Goal: Transaction & Acquisition: Purchase product/service

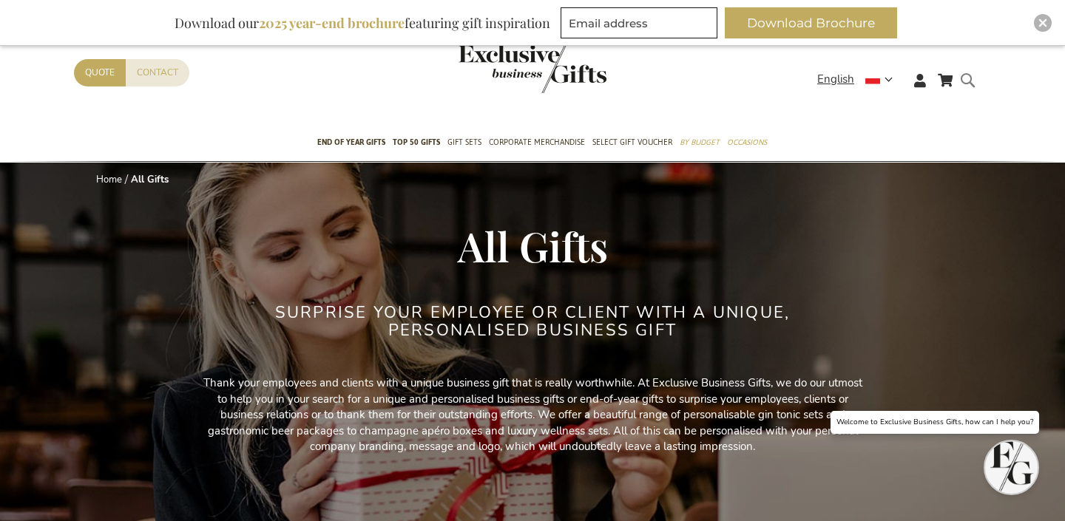
click at [972, 83] on form "Search Search" at bounding box center [971, 92] width 15 height 42
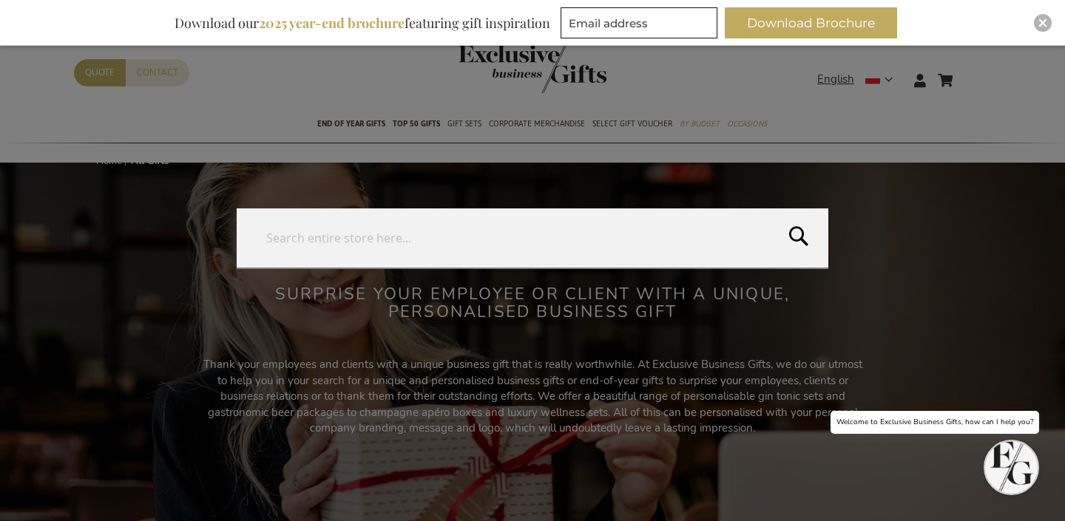
paste input "RUINART"
type input "RUINART"
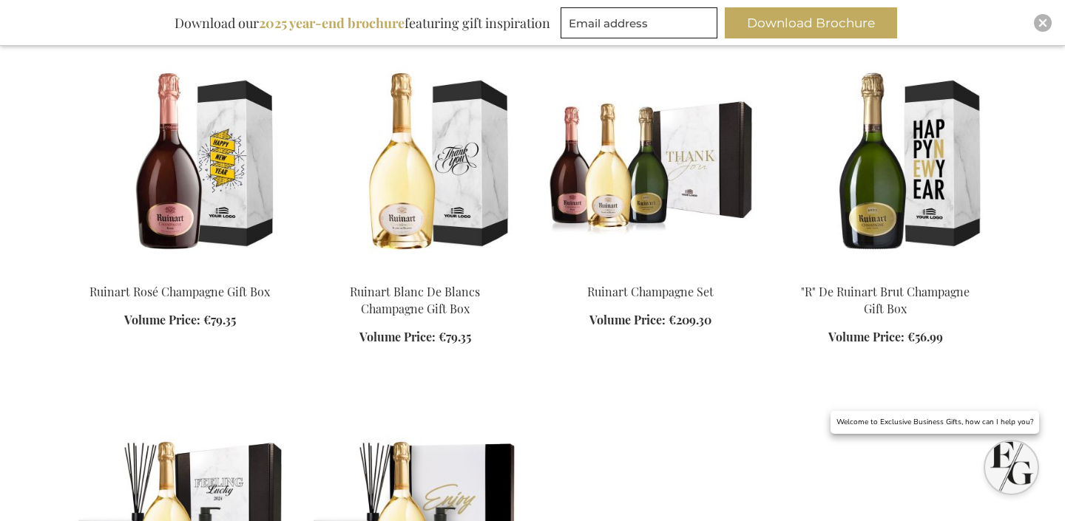
scroll to position [539, 0]
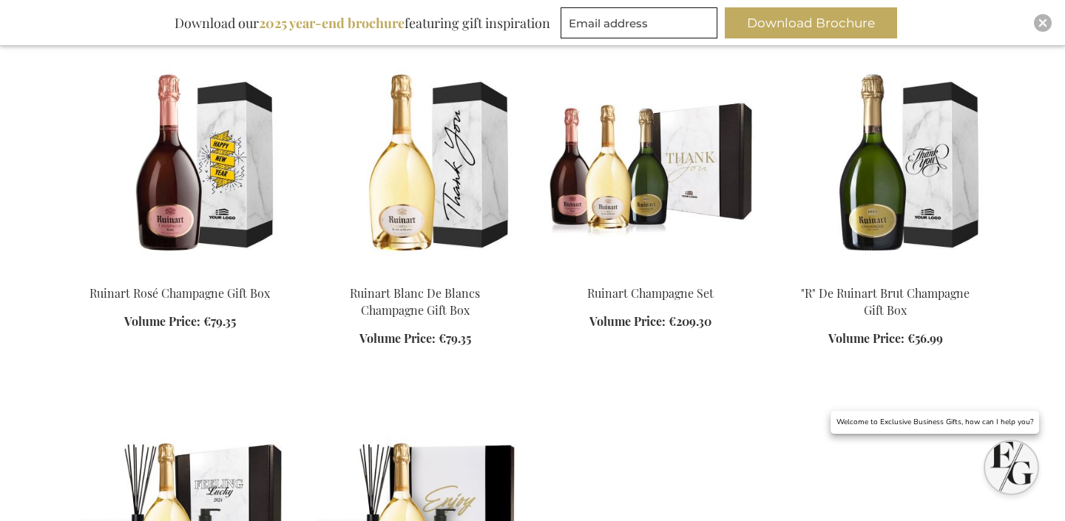
click at [882, 189] on img at bounding box center [884, 169] width 211 height 207
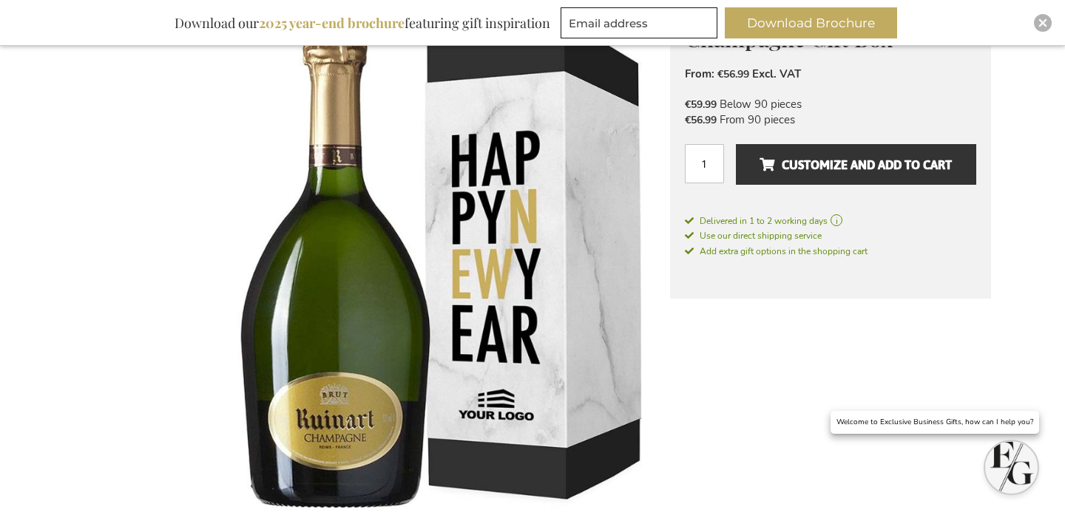
scroll to position [208, 0]
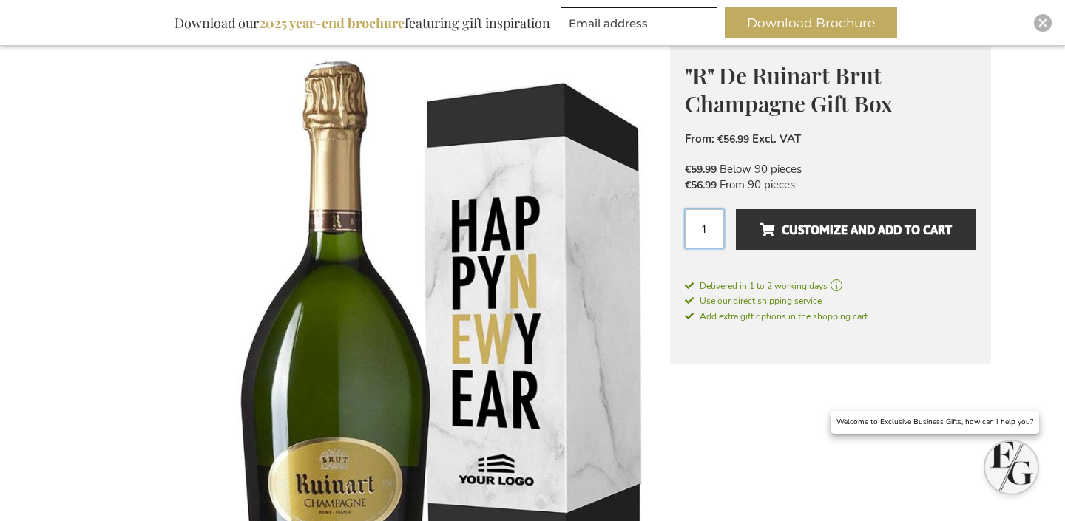
click at [702, 221] on input "1" at bounding box center [704, 228] width 39 height 39
click at [709, 227] on input "1" at bounding box center [704, 228] width 39 height 39
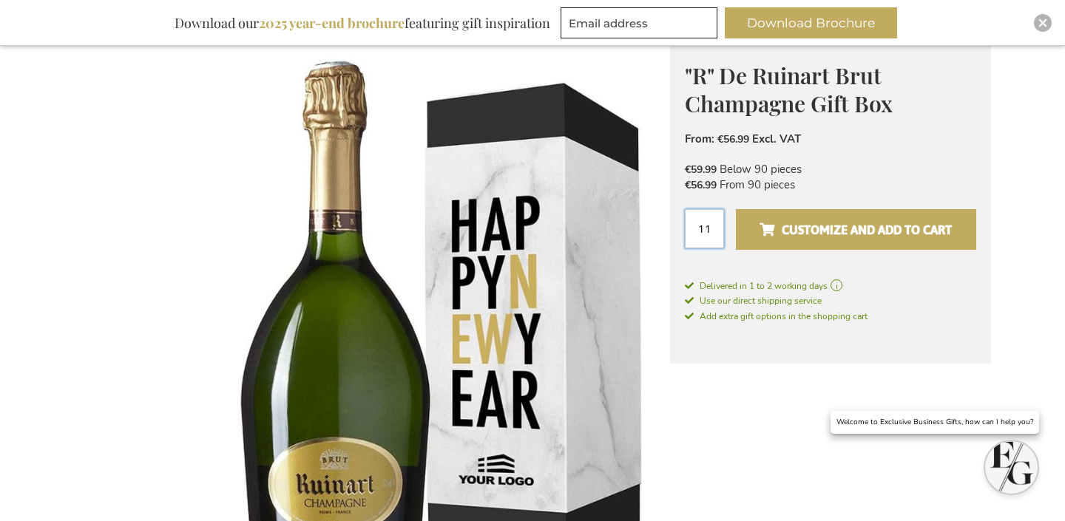
type input "11"
click at [822, 242] on button "Customize and add to cart" at bounding box center [856, 229] width 240 height 41
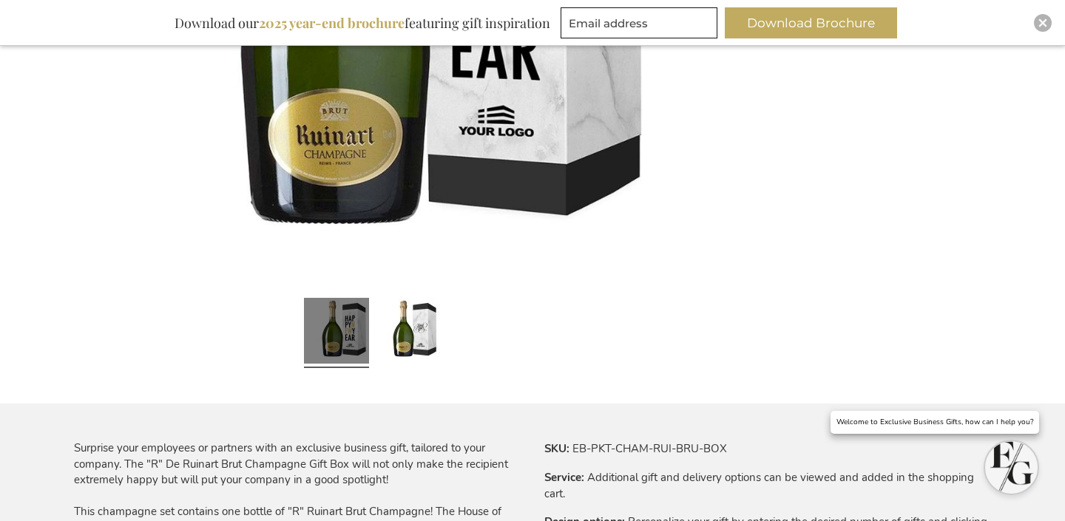
scroll to position [557, 0]
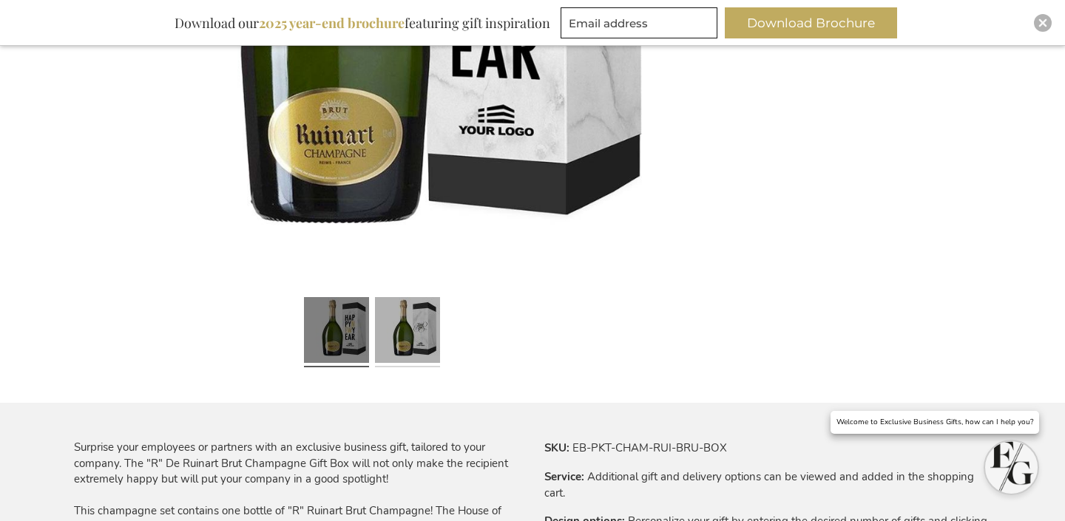
click at [402, 323] on link at bounding box center [407, 332] width 65 height 82
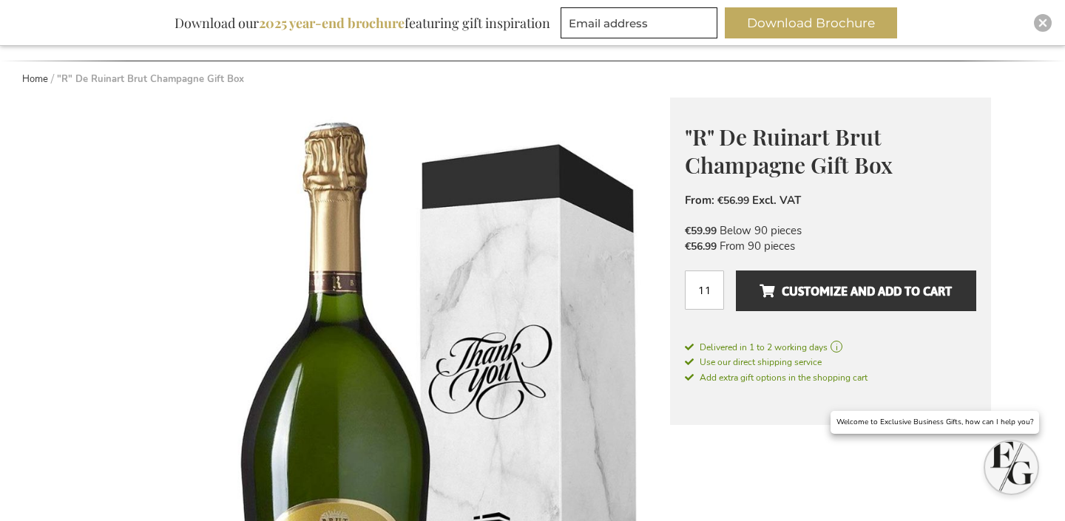
scroll to position [134, 0]
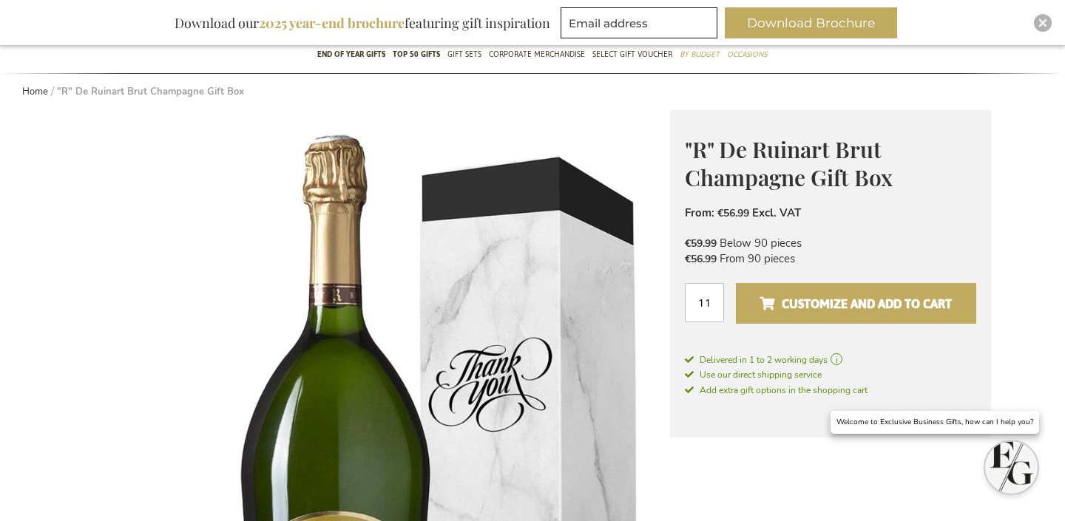
click at [801, 293] on span "Customize and add to cart" at bounding box center [855, 304] width 192 height 24
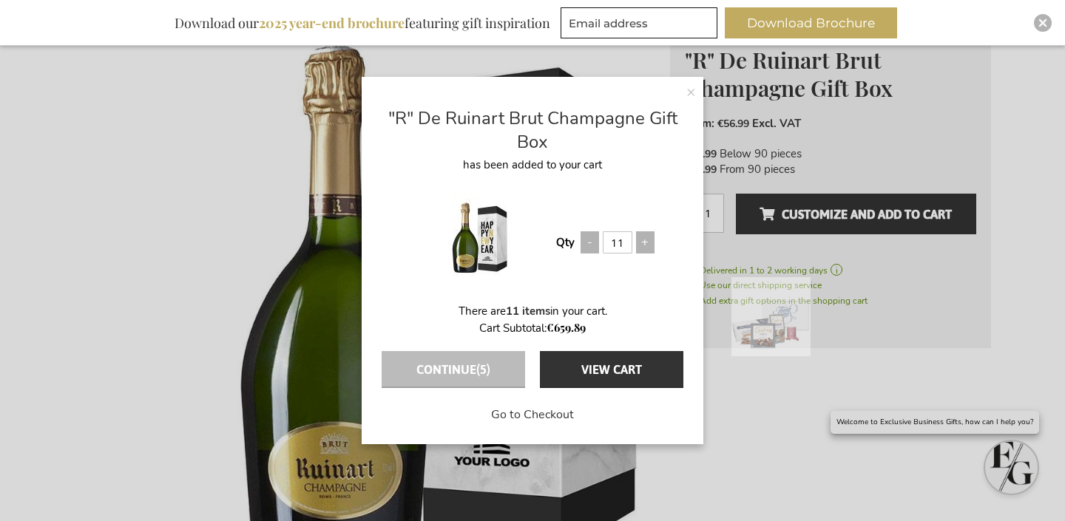
scroll to position [249, 0]
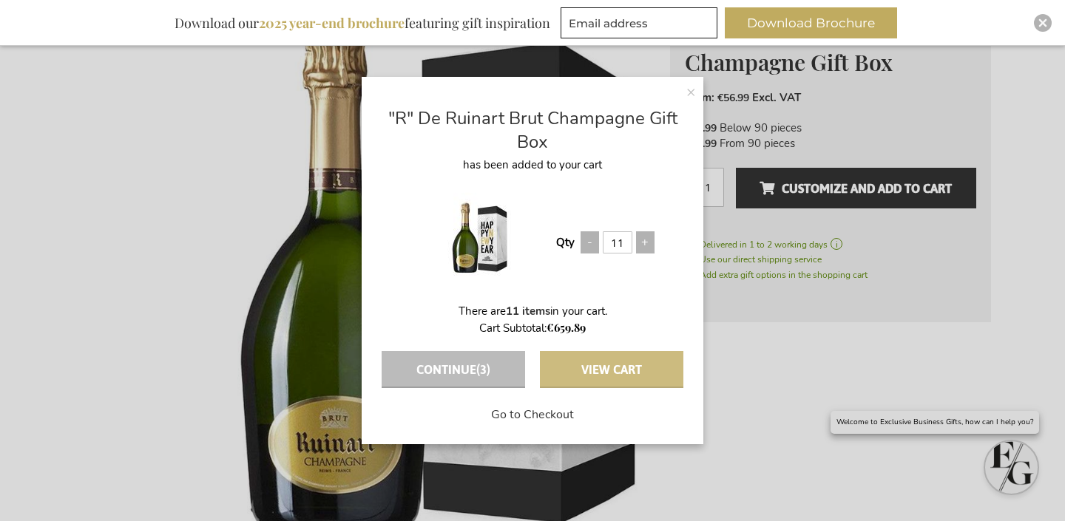
click at [611, 370] on button "View Cart" at bounding box center [611, 369] width 143 height 37
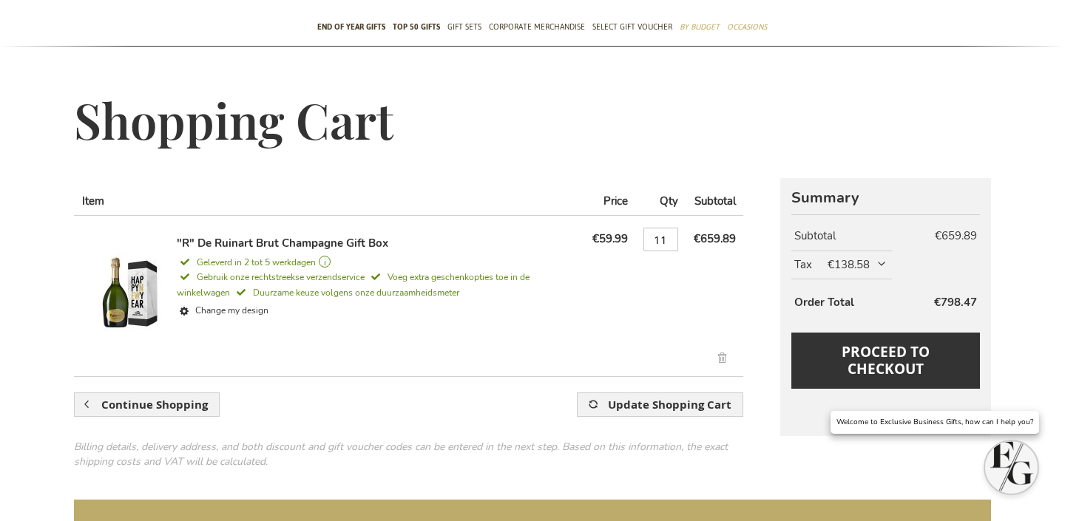
scroll to position [160, 0]
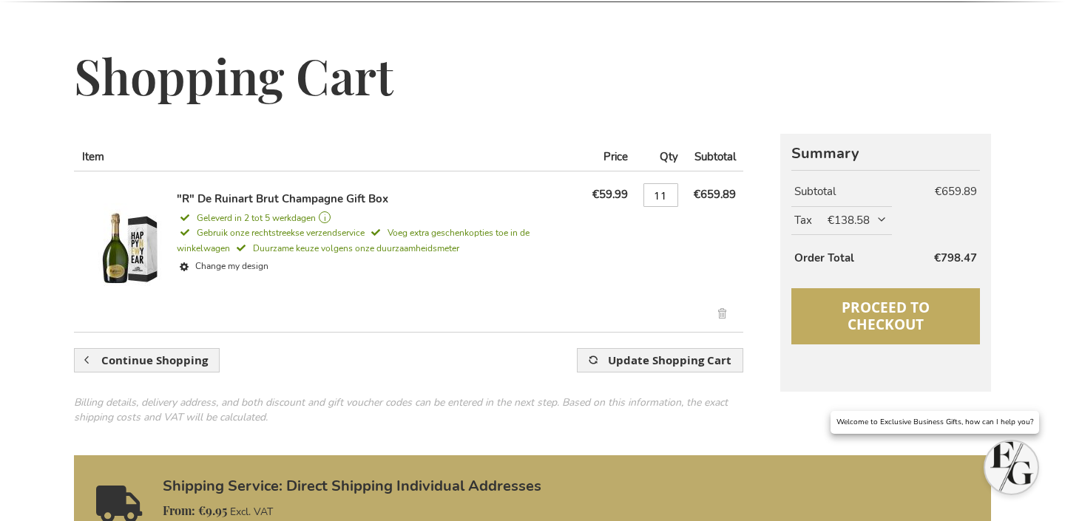
click at [814, 340] on button "Proceed to Checkout" at bounding box center [885, 316] width 189 height 56
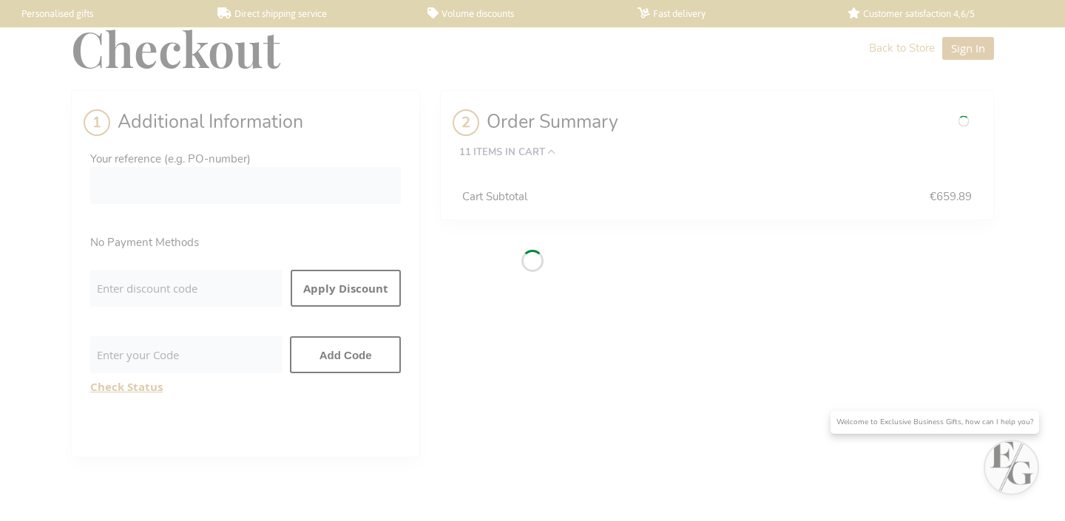
select select "BE"
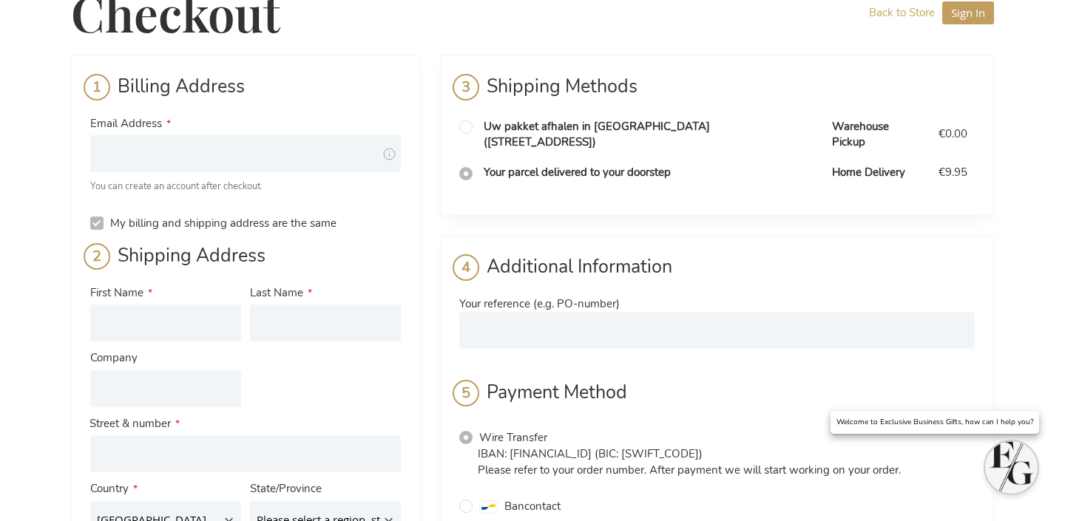
scroll to position [41, 0]
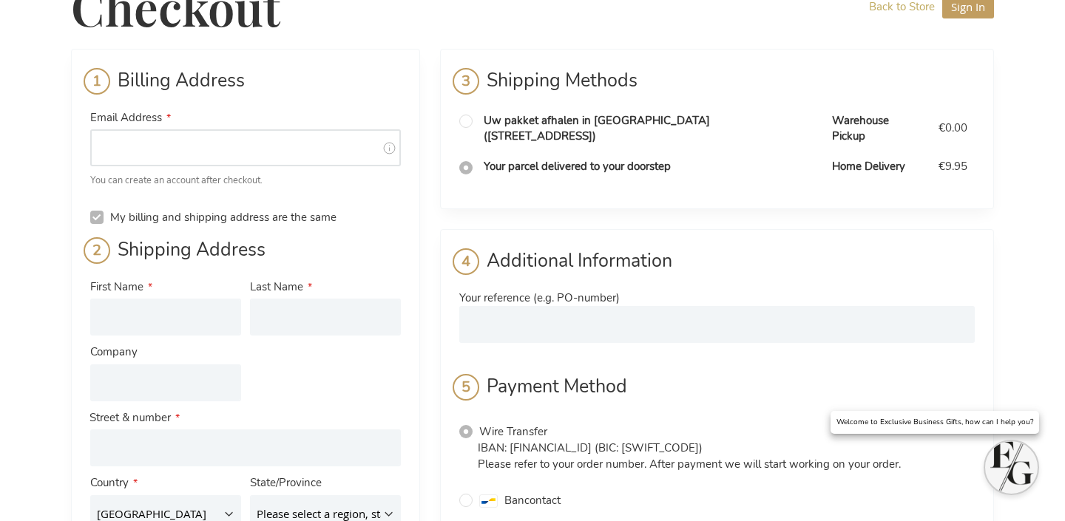
click at [186, 156] on input "Email Address" at bounding box center [245, 147] width 311 height 37
click at [201, 142] on input "Email Address" at bounding box center [245, 147] width 311 height 37
type input "ь"
type input "maria.kotyak@fin.dev"
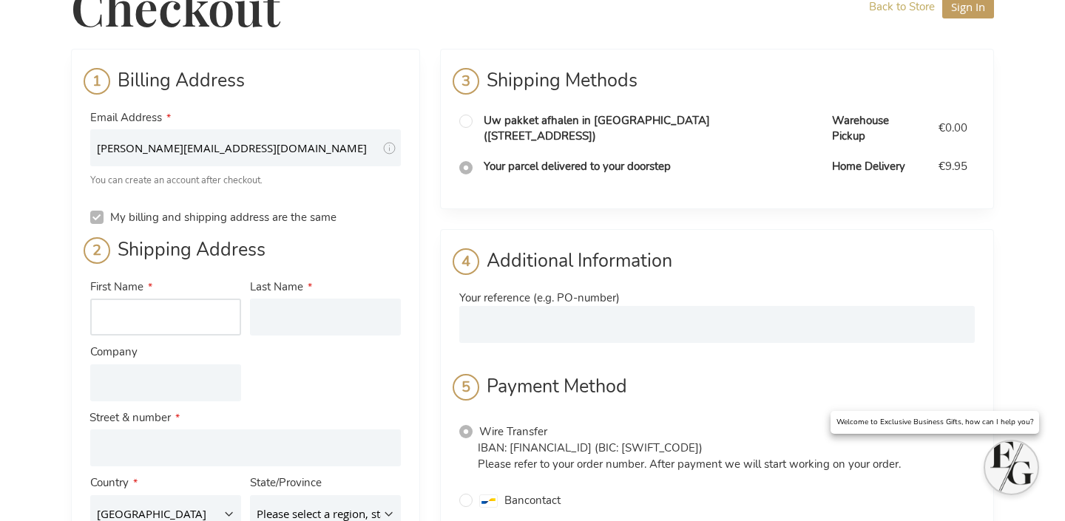
click at [171, 311] on input "First Name" at bounding box center [165, 317] width 151 height 37
type input "Maryia"
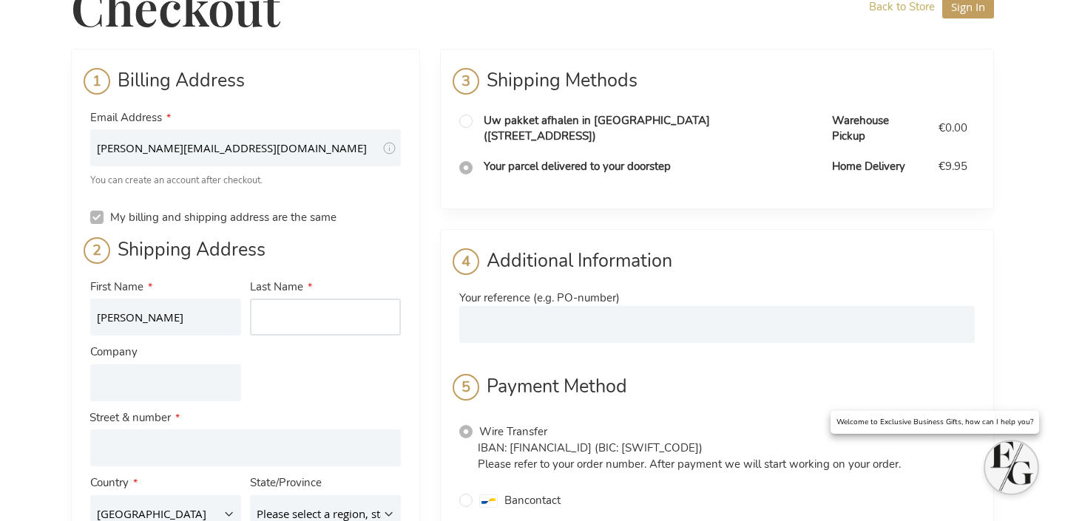
type input "Katsiak"
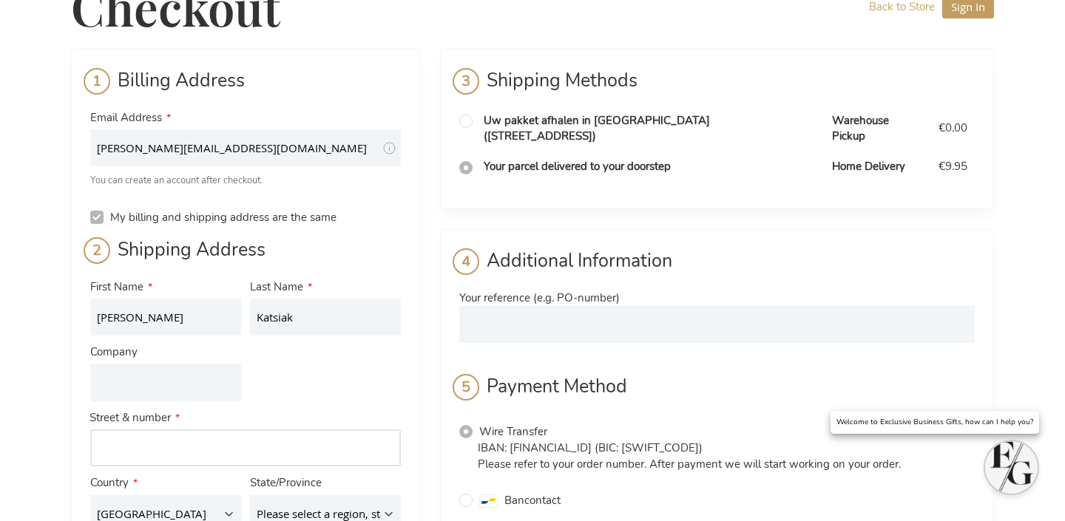
type input "Stanczyka 14/163"
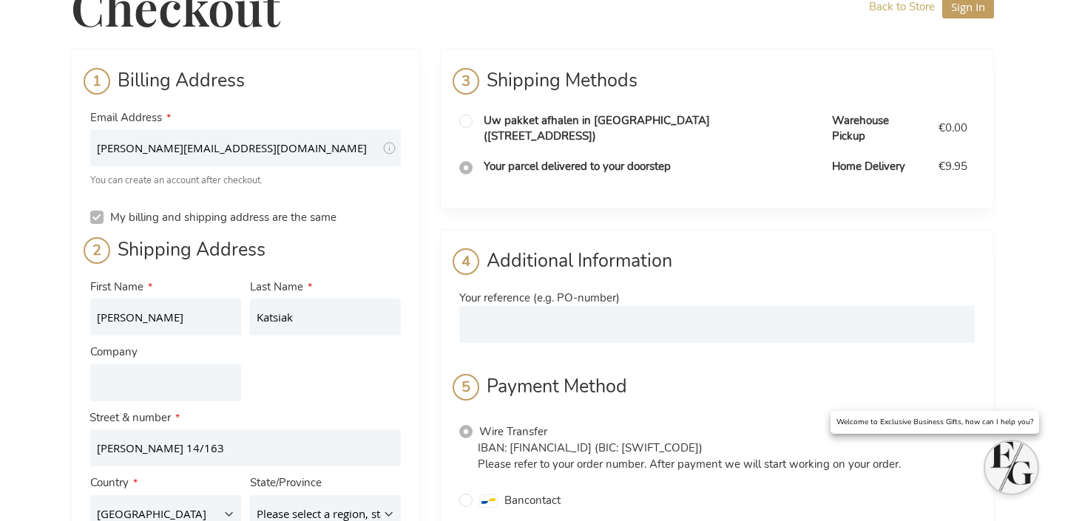
type input "Krakow"
type input "30-126"
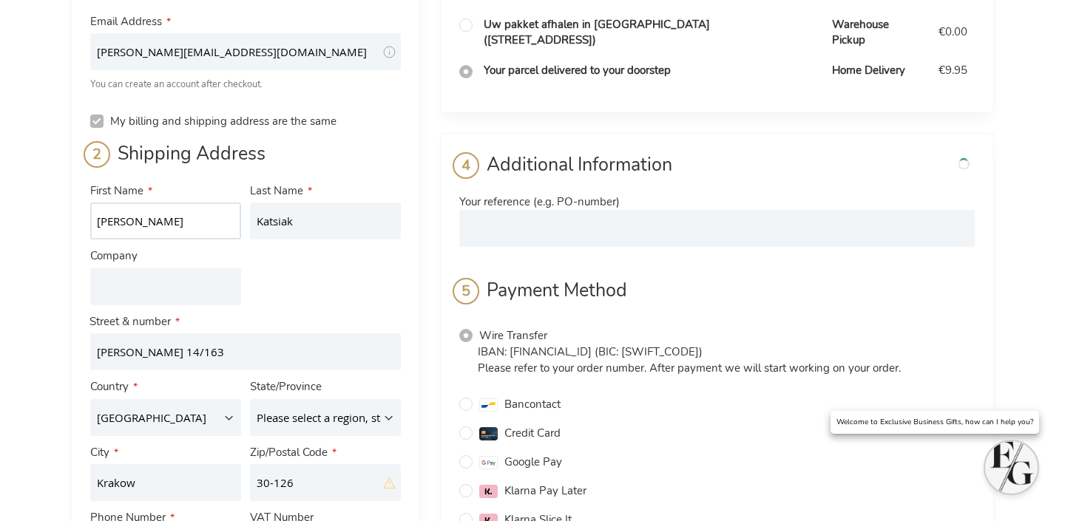
scroll to position [138, 0]
click at [183, 279] on input "Company" at bounding box center [165, 286] width 151 height 37
click at [358, 282] on div "First Name Maryia Last Name Katsiak Company Street Address Street Address: Line…" at bounding box center [245, 374] width 319 height 393
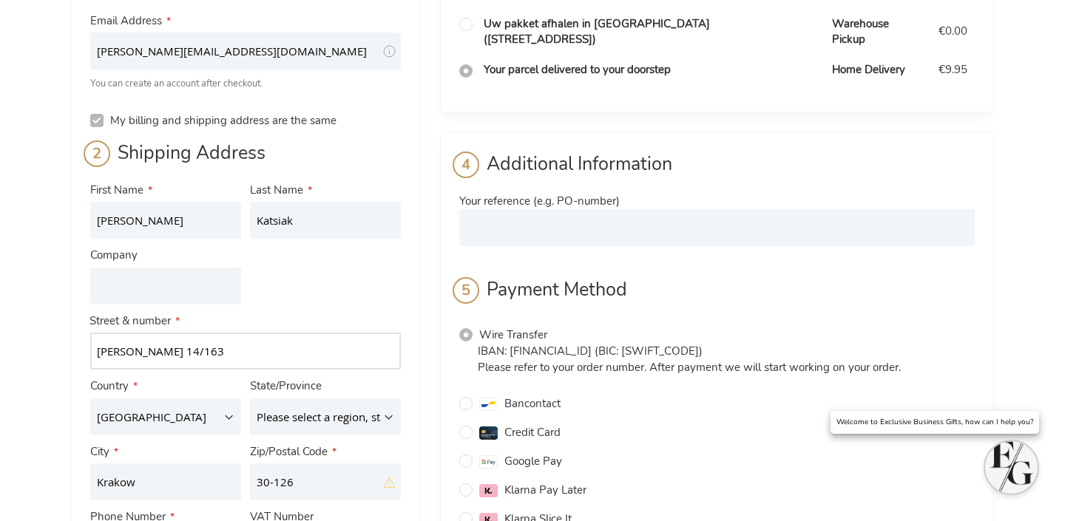
drag, startPoint x: 211, startPoint y: 353, endPoint x: 0, endPoint y: 337, distance: 212.1
click at [0, 337] on div "Checkout Back to Store Sign In Close Sign In Email Address Password Sign In" at bounding box center [532, 514] width 1065 height 1304
type input "al. Listopada 29, bud.20 - lok.05"
type input "502264839"
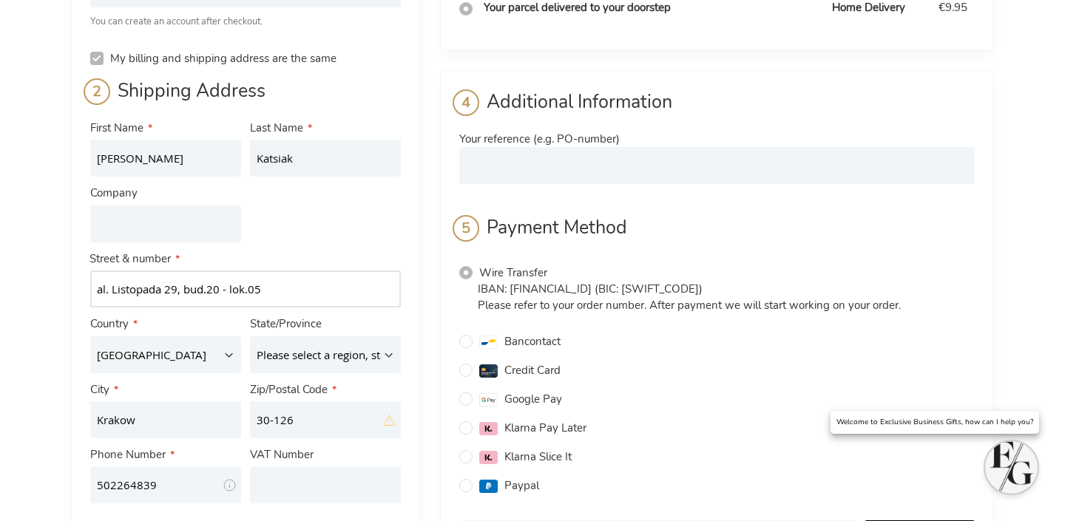
scroll to position [212, 0]
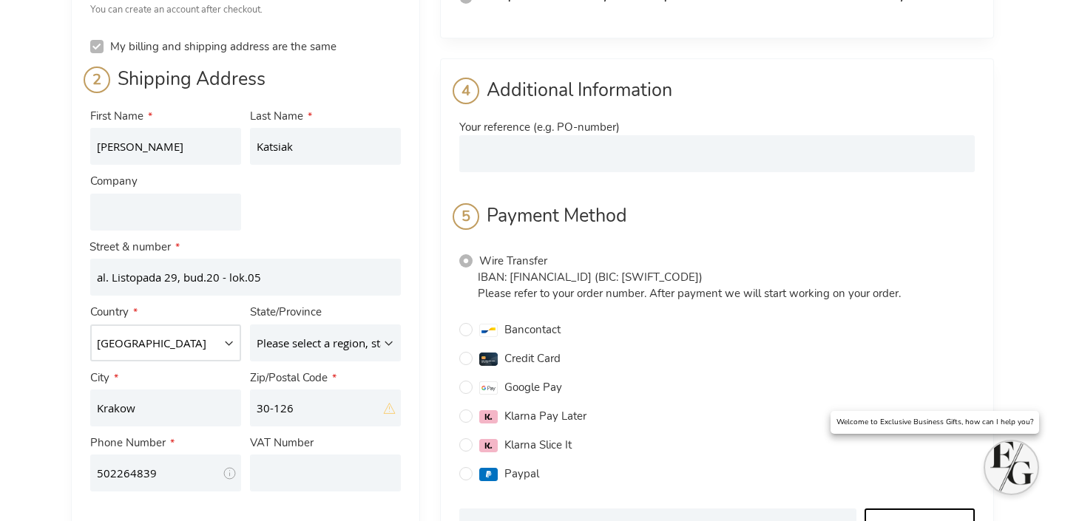
click at [194, 347] on select "Austria Belgium France Germany Italy Luxembourg Netherlands" at bounding box center [165, 343] width 151 height 37
click at [185, 337] on select "Austria Belgium France Germany Italy Luxembourg Netherlands" at bounding box center [165, 343] width 151 height 37
click at [285, 340] on select "Please select a region, state or province. Antwerpen Brabant wallon Brussels-Ca…" at bounding box center [325, 343] width 151 height 37
click at [152, 412] on input "Krakow" at bounding box center [165, 408] width 151 height 37
click at [322, 413] on input "30-126" at bounding box center [325, 408] width 151 height 37
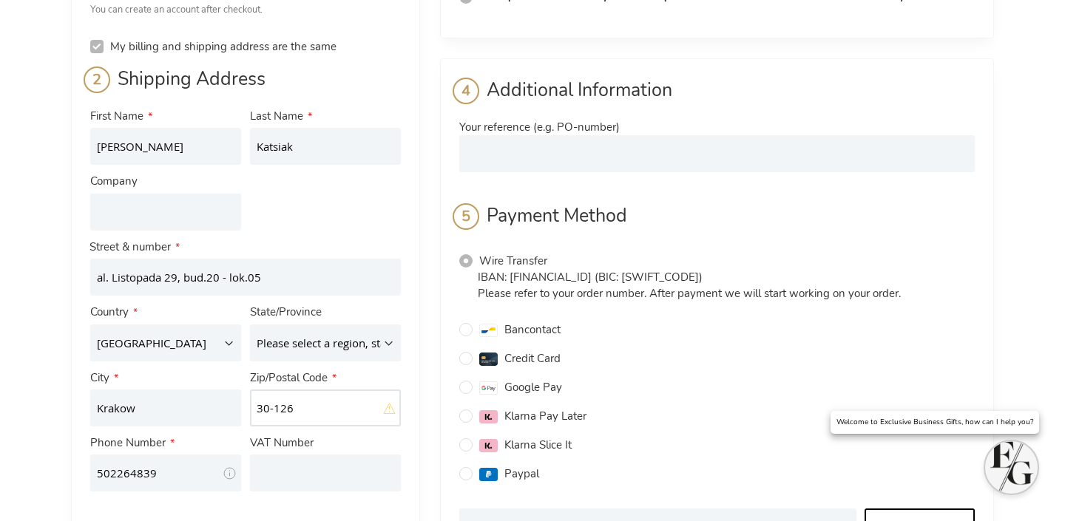
type input "31-425"
click at [168, 332] on select "Austria Belgium France Germany Italy Luxembourg Netherlands" at bounding box center [165, 343] width 151 height 37
click at [356, 341] on select "Please select a region, state or province. Antwerpen Brabant wallon Brussels-Ca…" at bounding box center [325, 343] width 151 height 37
click at [153, 339] on select "Austria Belgium France Germany Italy Luxembourg Netherlands" at bounding box center [165, 343] width 151 height 37
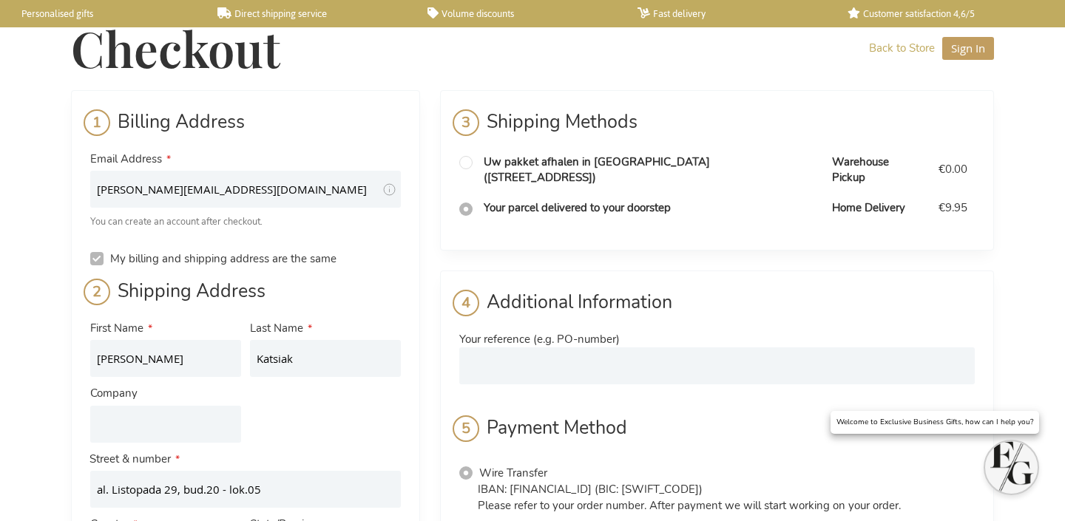
click at [44, 13] on link "Personalised gifts" at bounding box center [100, 13] width 186 height 13
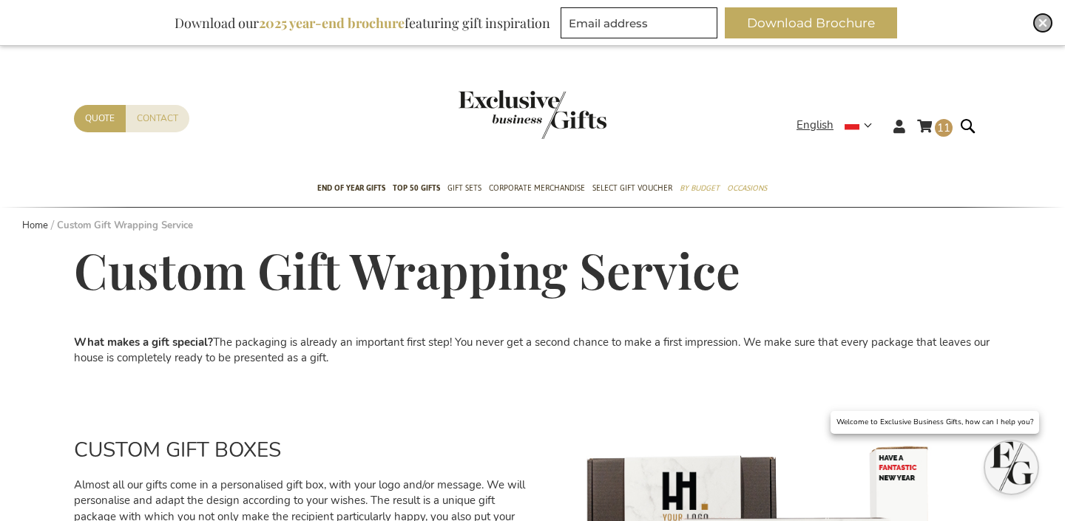
click at [1038, 18] on div "Close" at bounding box center [1043, 23] width 18 height 18
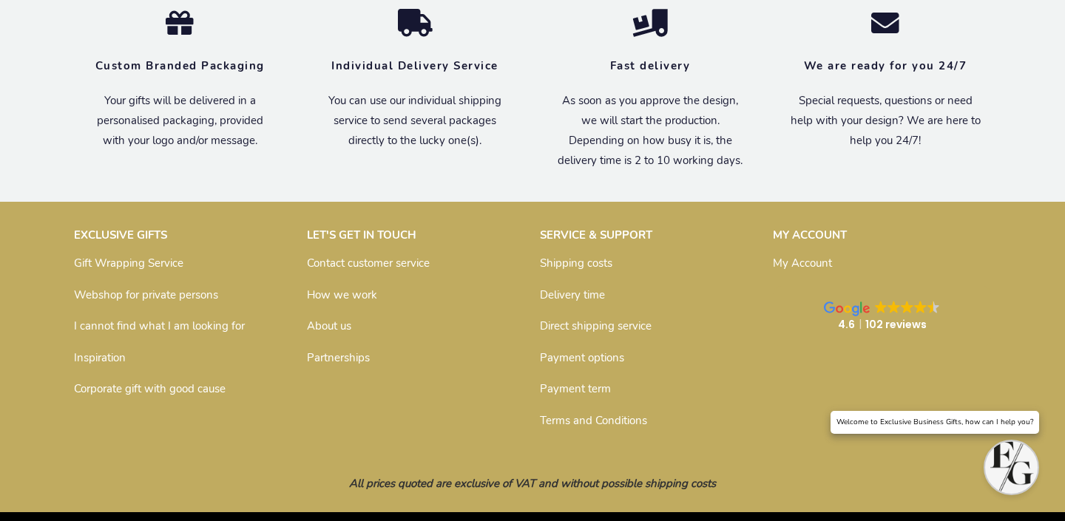
scroll to position [1636, 0]
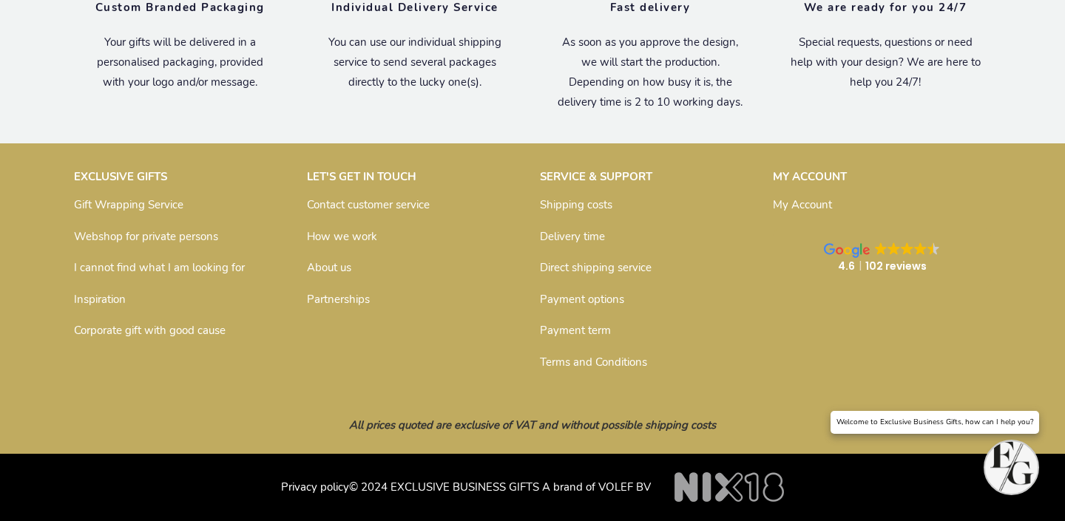
click at [569, 231] on link "Delivery time" at bounding box center [572, 236] width 65 height 15
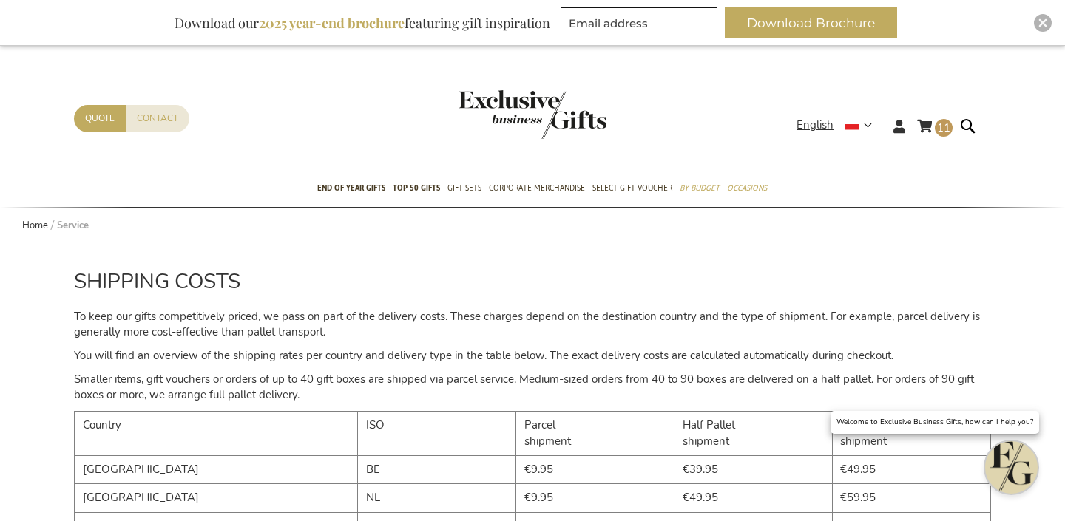
click at [996, 461] on img "Open chat window" at bounding box center [1011, 467] width 52 height 52
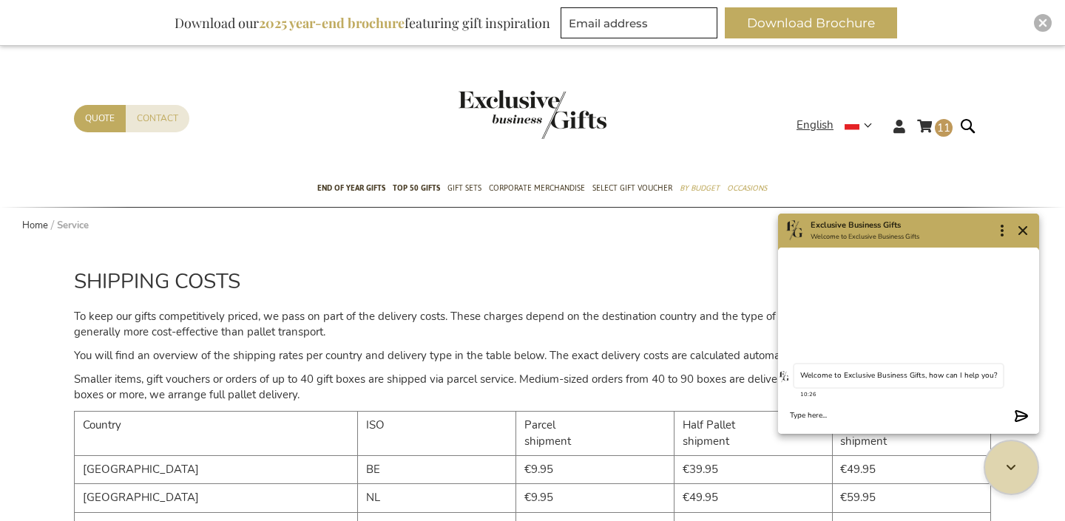
click at [819, 414] on textarea "Chat message input" at bounding box center [899, 415] width 218 height 11
paste textarea "Good afternoon! A year ago, I ordered 11 bottles of Ruinart wine from you to [G…"
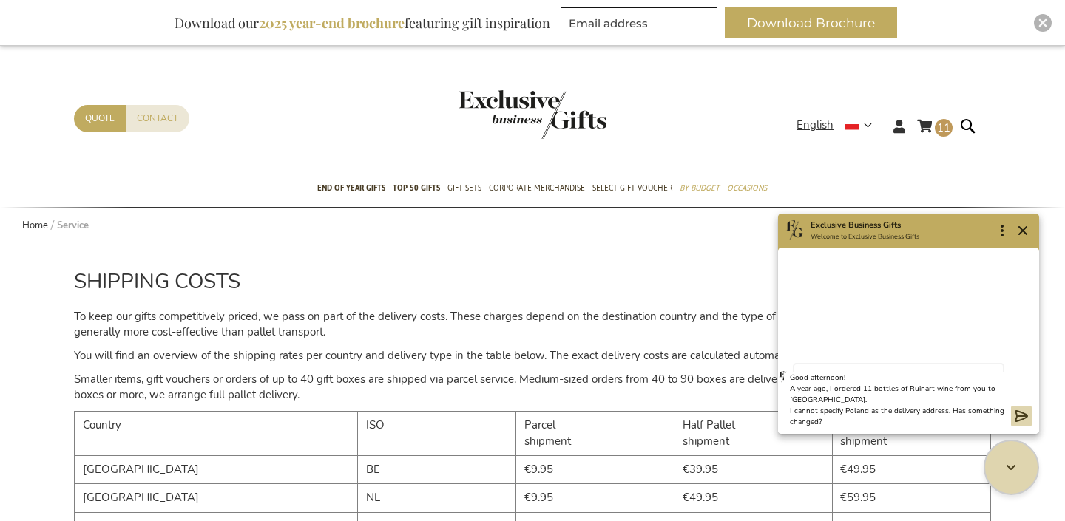
type textarea "Good afternoon! A year ago, I ordered 11 bottles of Ruinart wine from you to [G…"
click at [1014, 410] on icon "Send message" at bounding box center [1020, 416] width 13 height 12
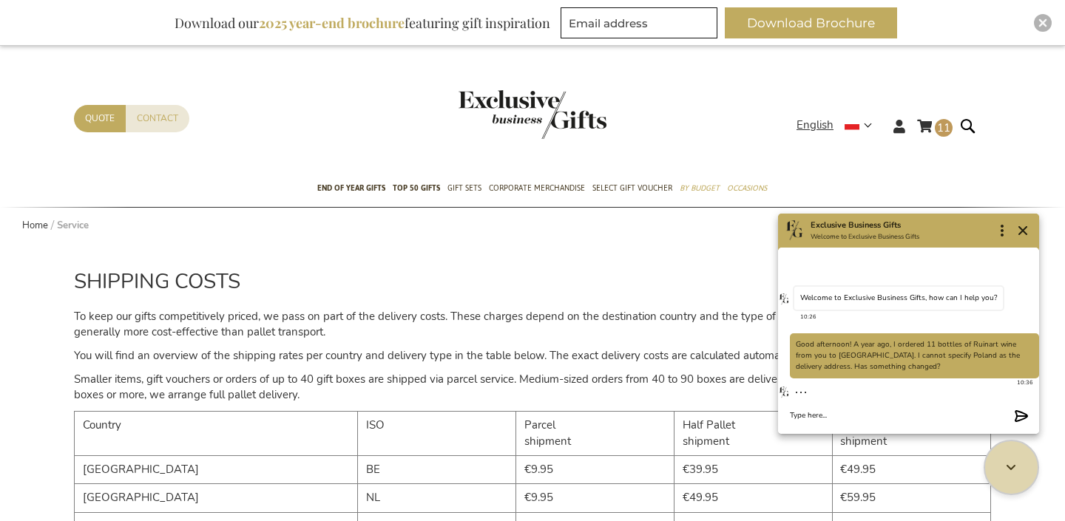
scroll to position [48, 0]
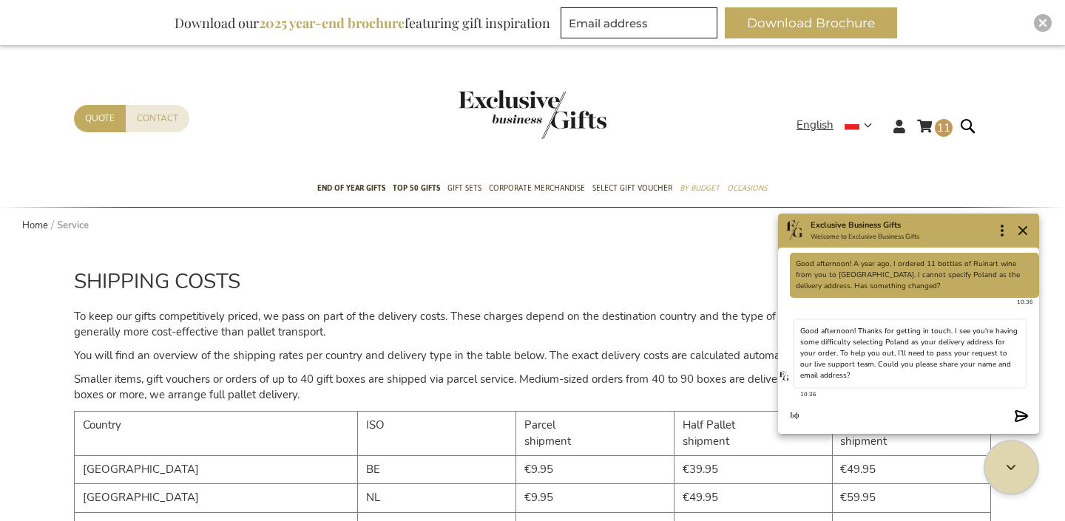
type textarea "Ь"
type textarea "[PERSON_NAME] [PERSON_NAME][EMAIL_ADDRESS][DOMAIN_NAME]"
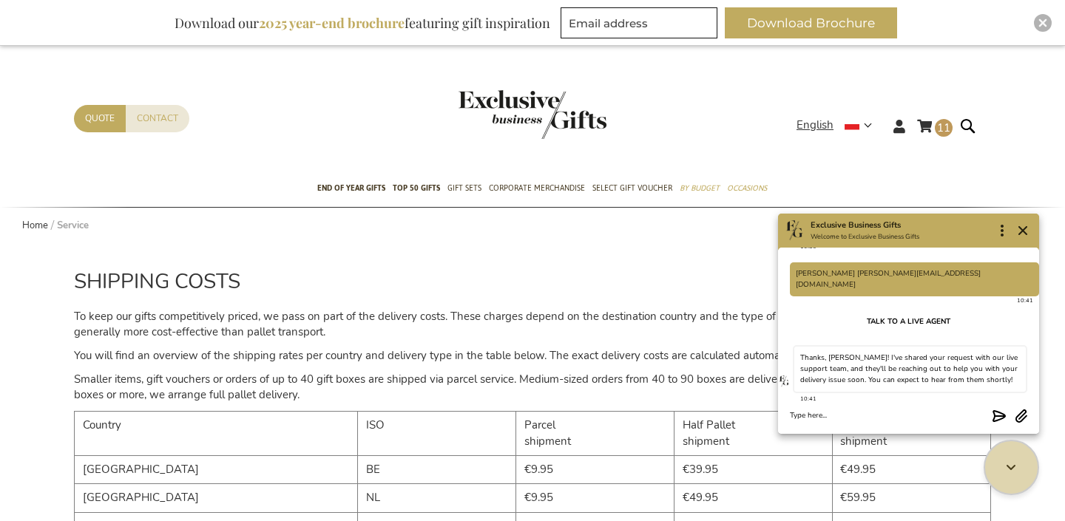
scroll to position [184, 0]
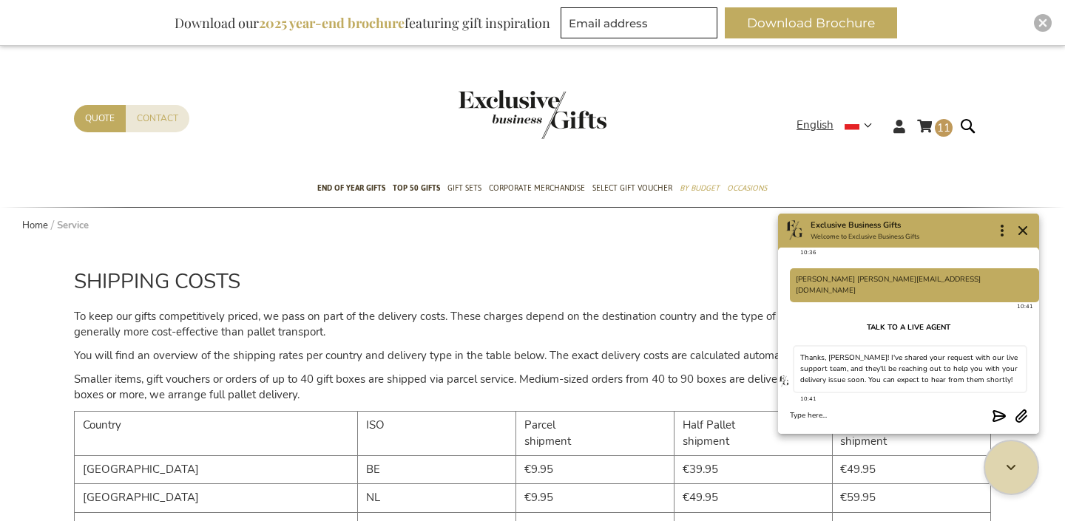
click at [634, 323] on p "To keep our gifts competitively priced, we pass on part of the delivery costs. …" at bounding box center [532, 325] width 917 height 32
click at [1016, 225] on icon "Close" at bounding box center [1023, 231] width 18 height 18
